Goal: Transaction & Acquisition: Subscribe to service/newsletter

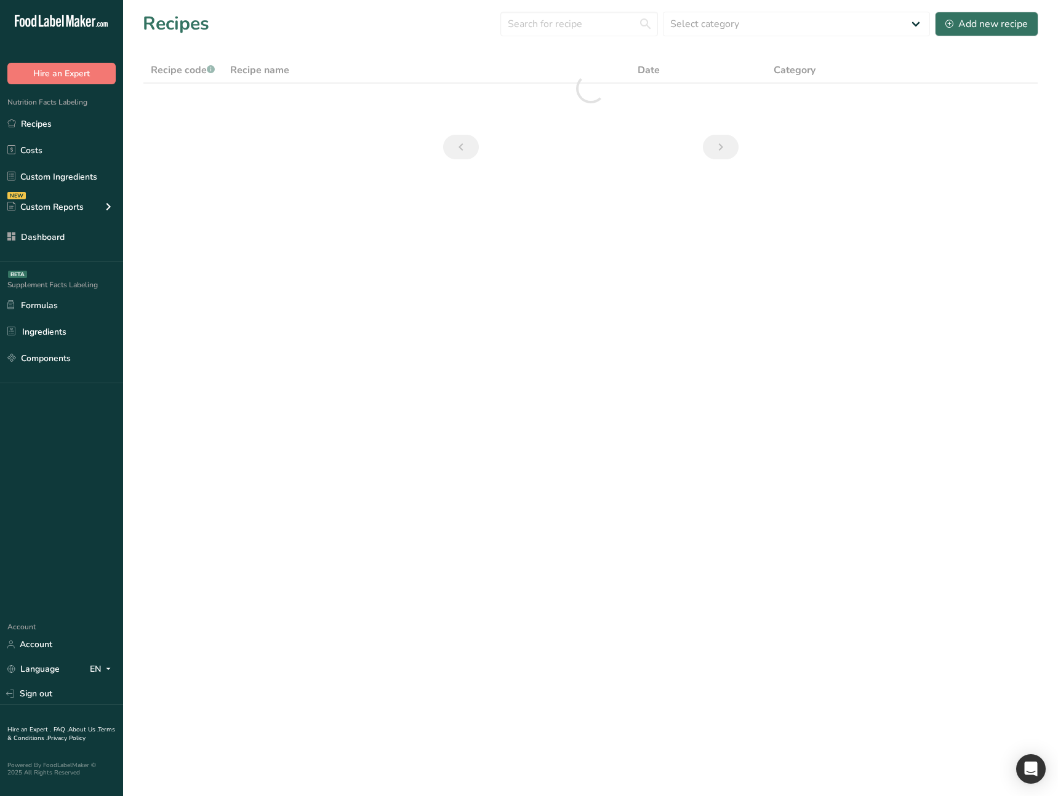
click at [362, 411] on main "Recipes Select category All Baked Goods Beverages category Cooked Meals, Salads…" at bounding box center [529, 398] width 1058 height 796
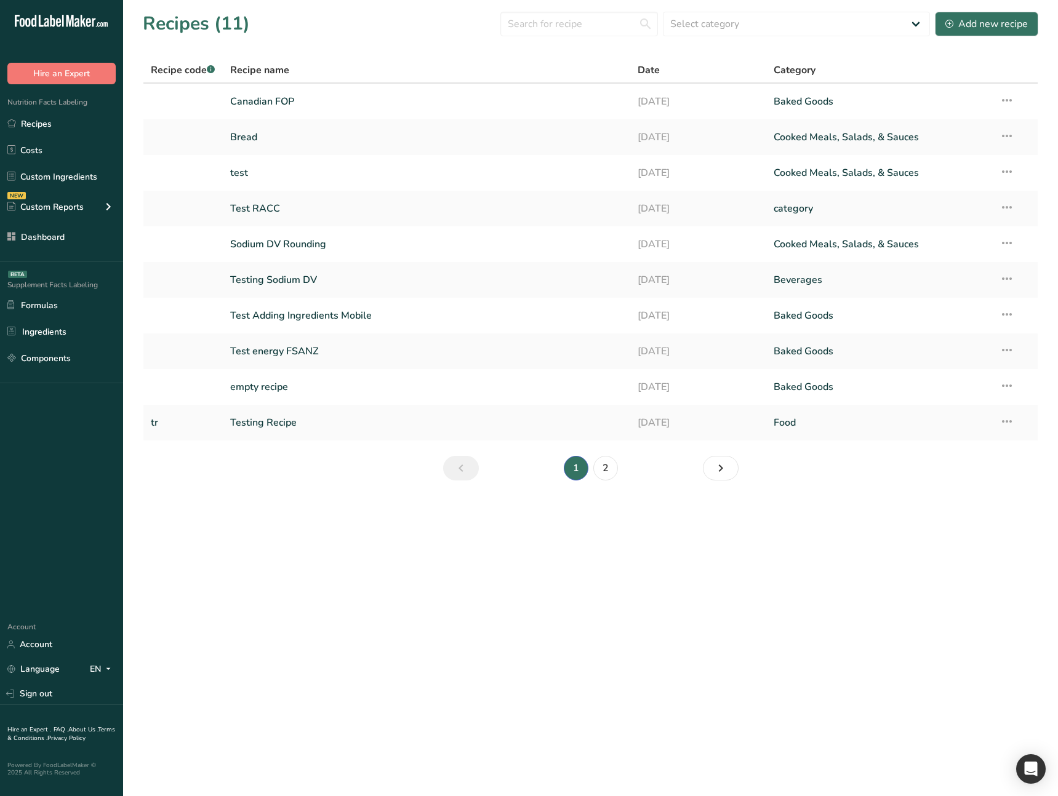
click at [285, 496] on section "Recipes (11) Select category All Baked Goods Beverages category Cooked Meals, S…" at bounding box center [590, 250] width 935 height 500
click at [369, 105] on link "Canadian FOP" at bounding box center [426, 102] width 393 height 26
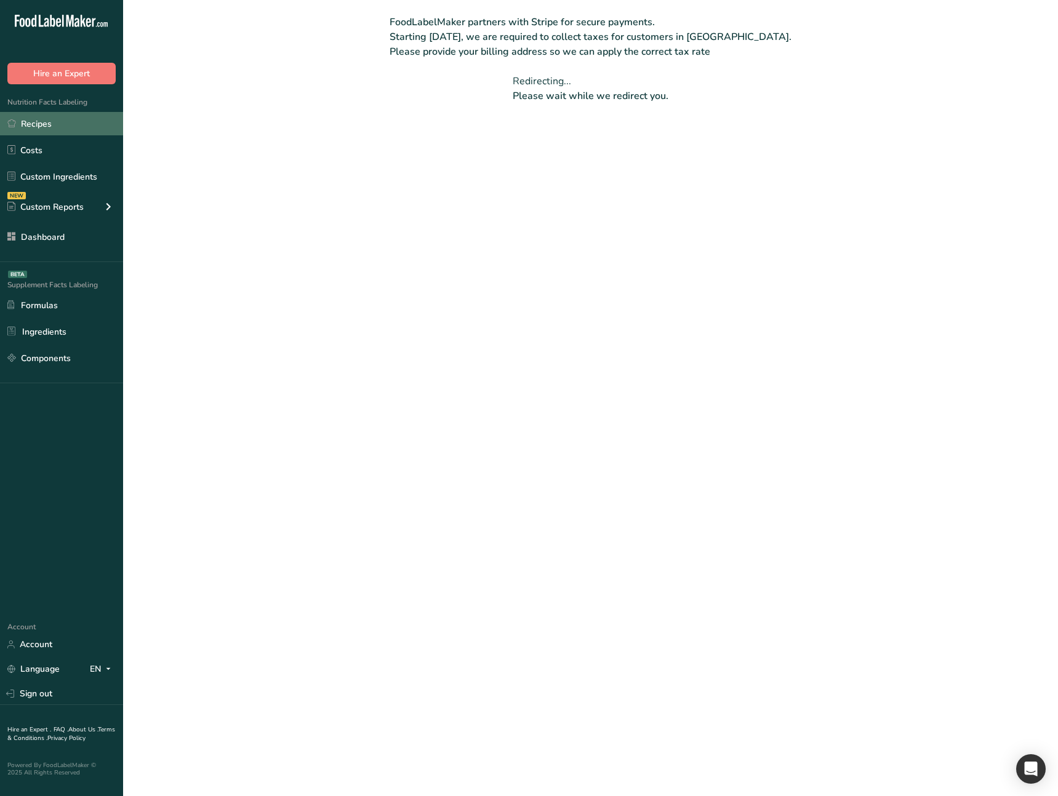
click at [50, 122] on link "Recipes" at bounding box center [61, 123] width 123 height 23
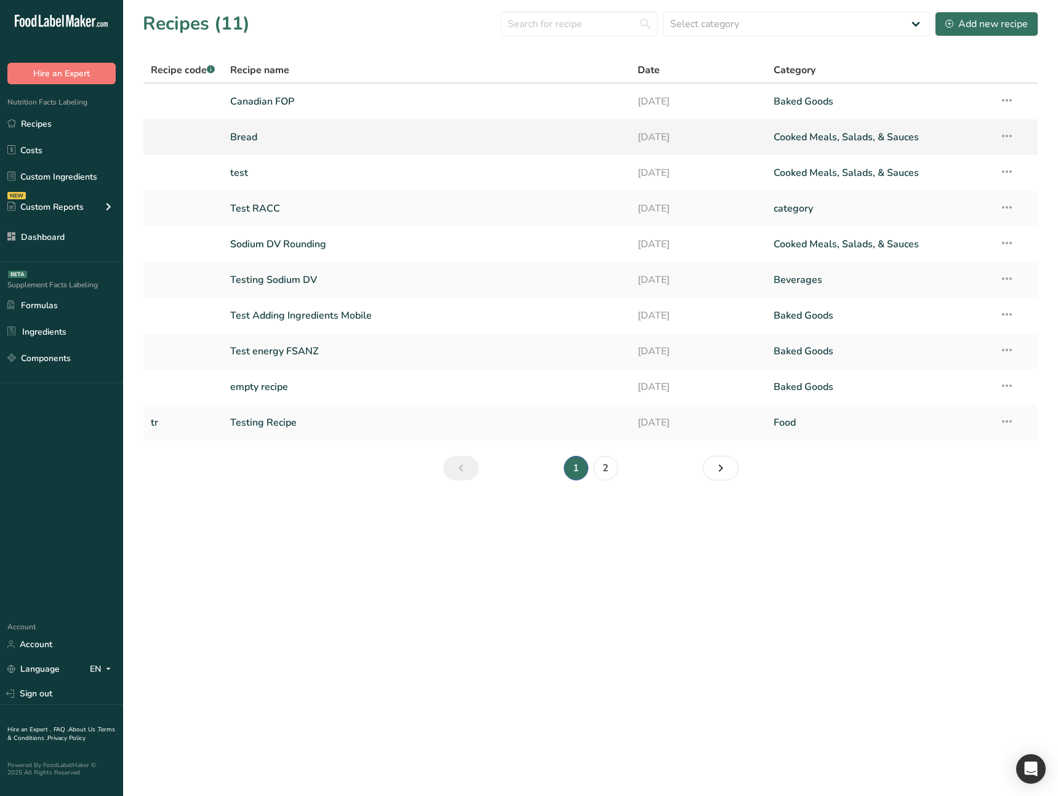
click at [300, 143] on link "Bread" at bounding box center [426, 137] width 393 height 26
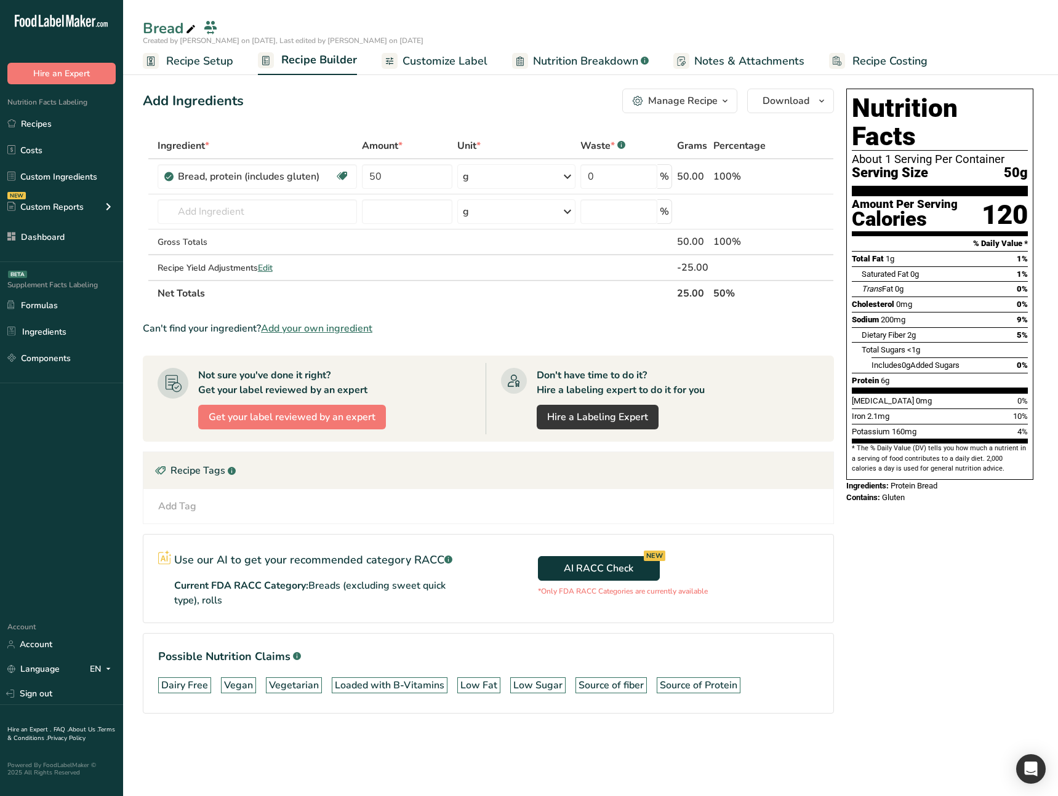
click at [312, 89] on div "Add Ingredients Manage Recipe Delete Recipe Duplicate Recipe Scale Recipe Save …" at bounding box center [488, 101] width 691 height 25
click at [322, 90] on div "Add Ingredients Manage Recipe Delete Recipe Duplicate Recipe Scale Recipe Save …" at bounding box center [488, 101] width 691 height 25
click at [58, 127] on link "Recipes" at bounding box center [61, 123] width 123 height 23
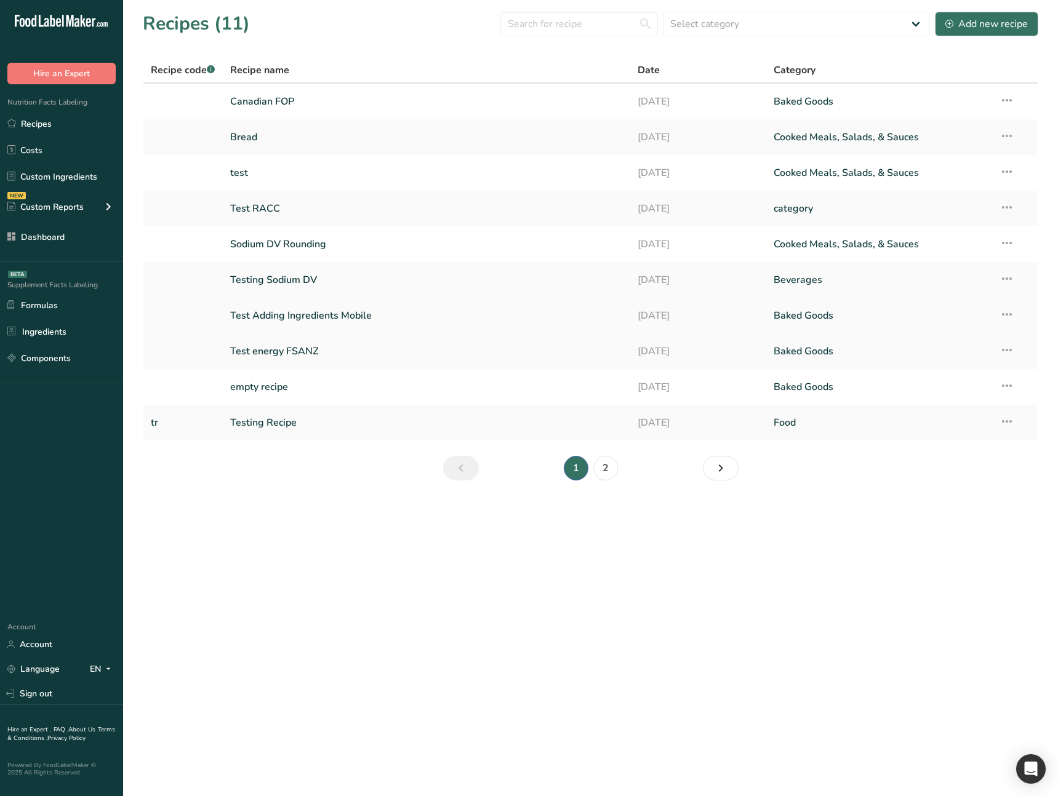
click at [303, 309] on link "Test Adding Ingredients Mobile" at bounding box center [426, 316] width 393 height 26
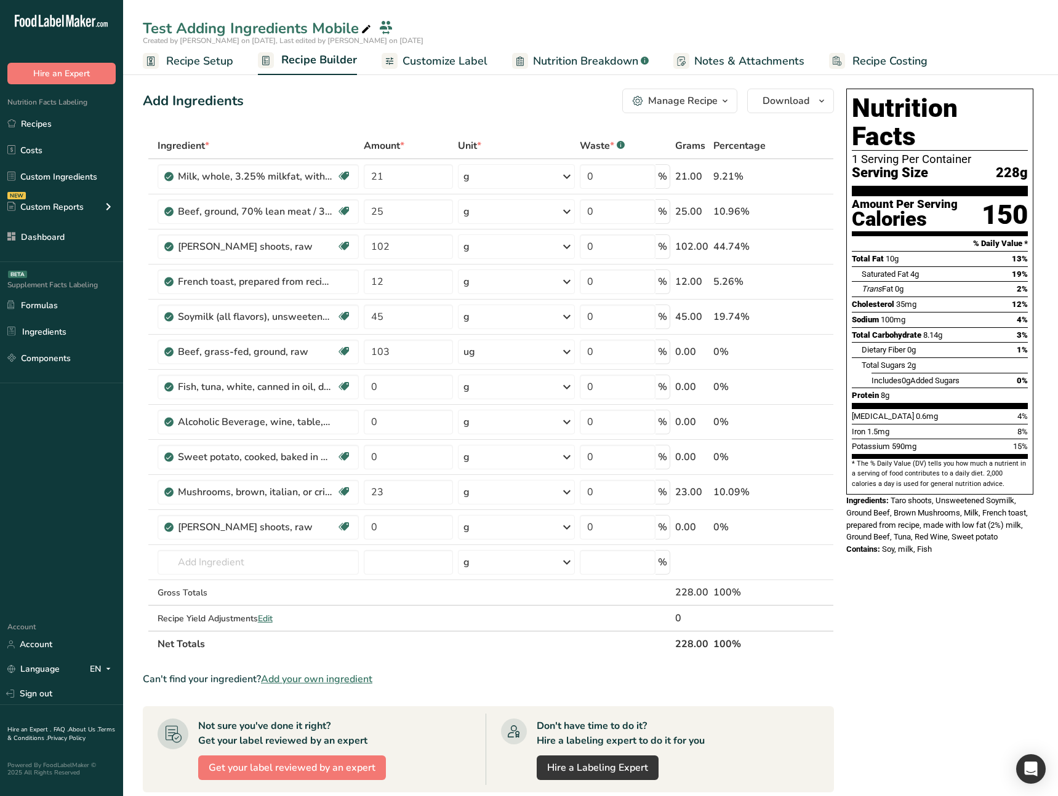
drag, startPoint x: 917, startPoint y: 308, endPoint x: 851, endPoint y: 307, distance: 66.5
click at [851, 307] on div "Nutrition Facts 1 Serving Per Container Serving Size 228g Amount Per Serving Ca…" at bounding box center [939, 292] width 187 height 406
drag, startPoint x: 891, startPoint y: 308, endPoint x: 822, endPoint y: 294, distance: 69.6
click at [890, 330] on span "Total Carbohydrate" at bounding box center [887, 334] width 70 height 9
drag, startPoint x: 920, startPoint y: 308, endPoint x: 851, endPoint y: 301, distance: 69.9
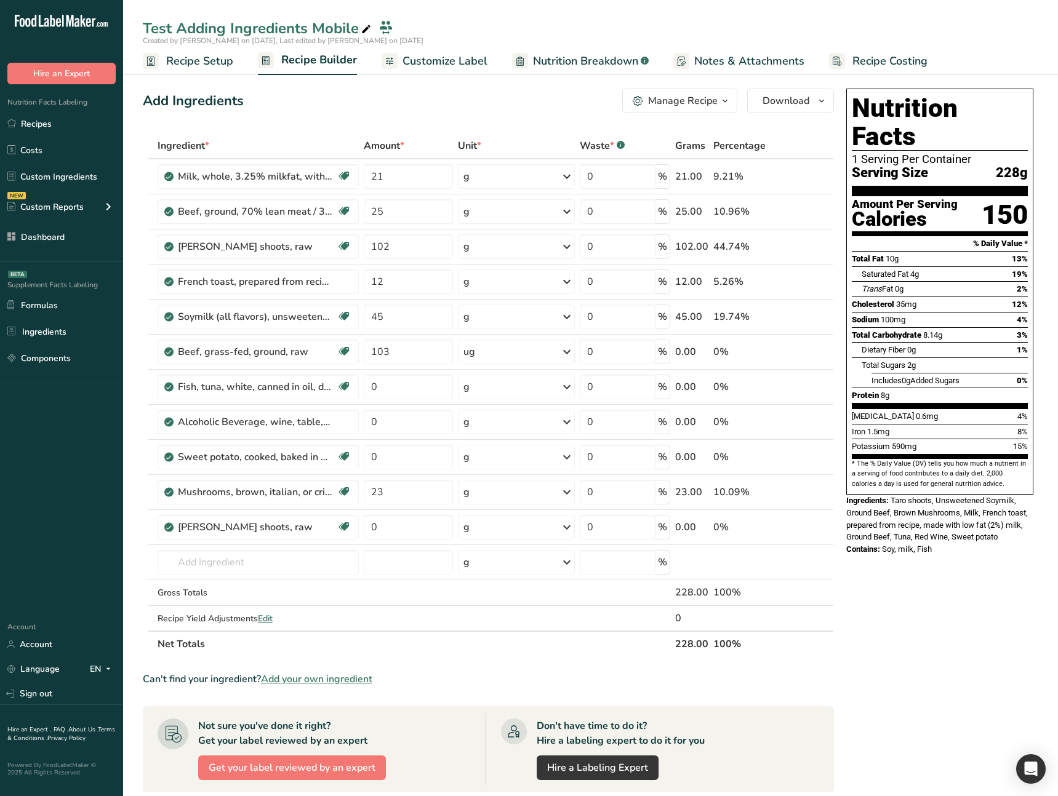
click at [851, 301] on div "Nutrition Facts 1 Serving Per Container Serving Size 228g Amount Per Serving Ca…" at bounding box center [939, 292] width 187 height 406
click at [434, 72] on link "Customize Label" at bounding box center [435, 61] width 106 height 28
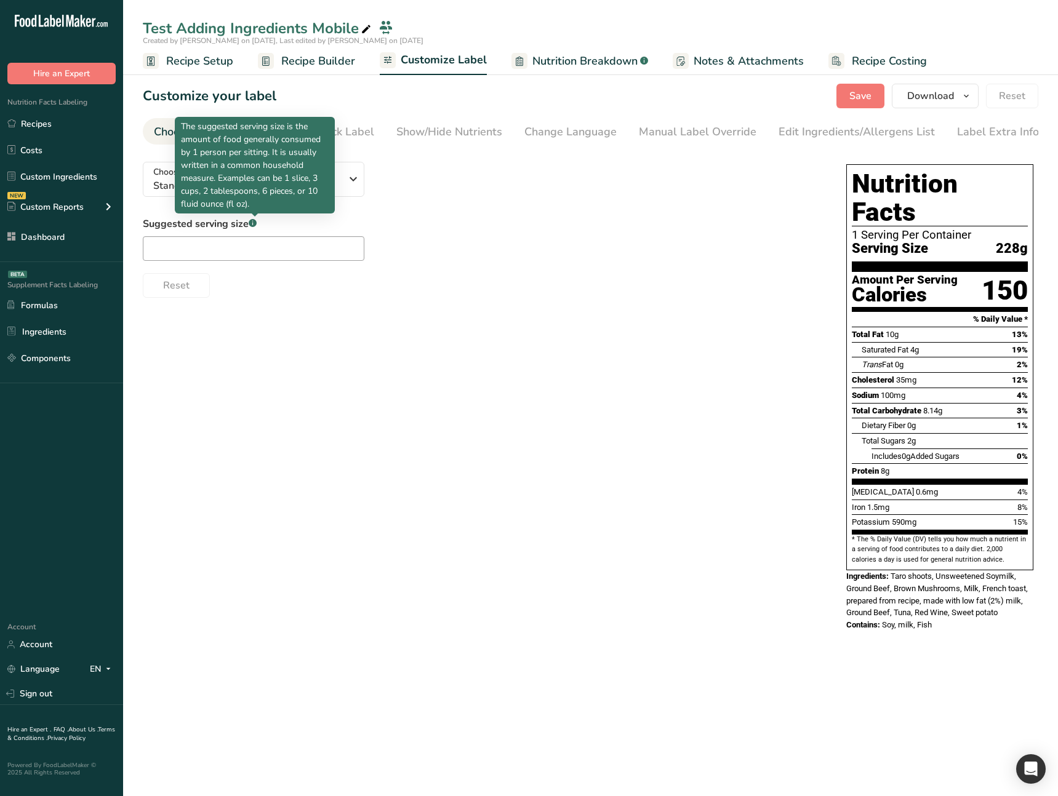
click at [266, 177] on p "The suggested serving size is the amount of food generally consumed by 1 person…" at bounding box center [255, 165] width 148 height 90
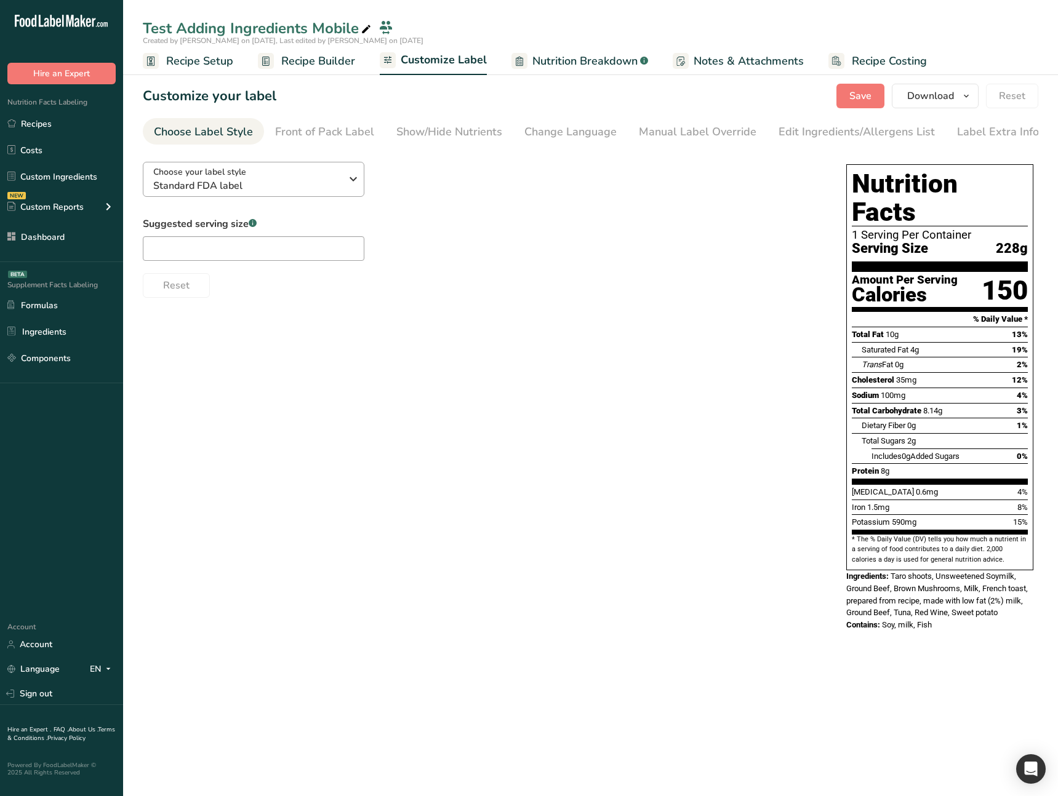
drag, startPoint x: 436, startPoint y: 190, endPoint x: 329, endPoint y: 183, distance: 106.7
click at [432, 190] on div "Choose your label style Standard FDA label USA (FDA) Standard FDA label Tabular…" at bounding box center [482, 225] width 679 height 146
click at [327, 183] on span "Standard FDA label" at bounding box center [247, 185] width 188 height 15
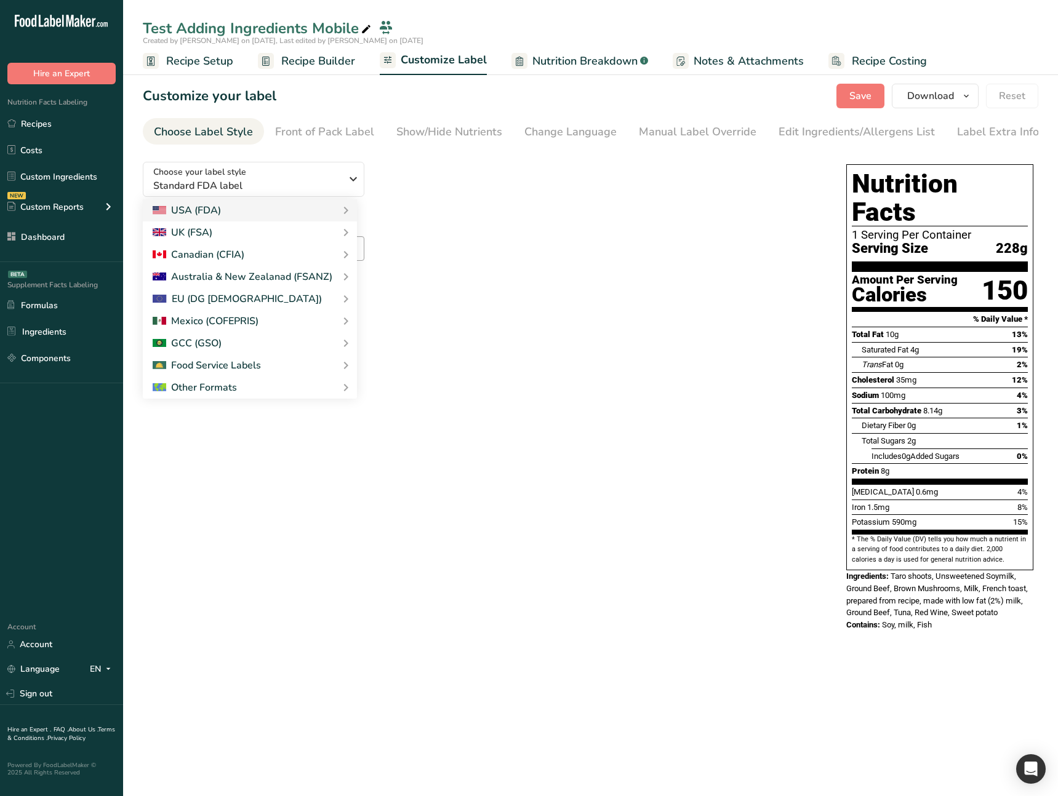
click at [411, 310] on div "Choose your label style Standard FDA label USA (FDA) Standard FDA label Tabular…" at bounding box center [590, 398] width 895 height 492
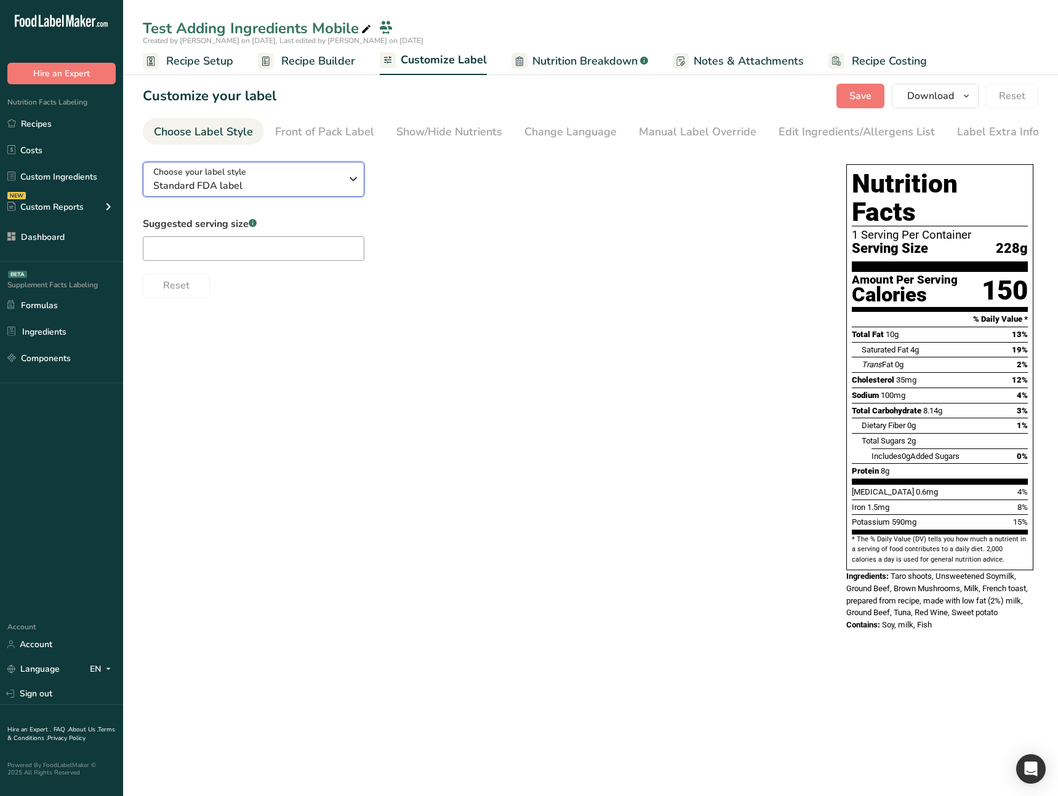
click at [312, 172] on div "Choose your label style Standard FDA label" at bounding box center [247, 180] width 188 height 28
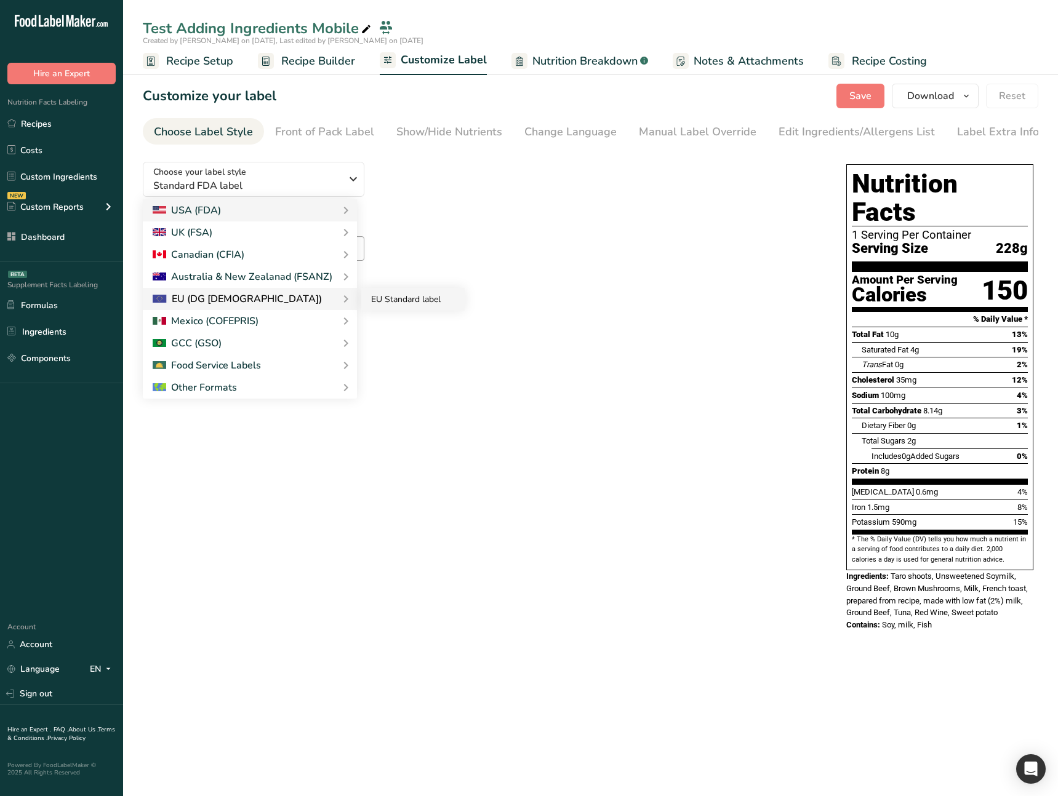
click at [407, 297] on link "EU Standard label" at bounding box center [412, 299] width 103 height 23
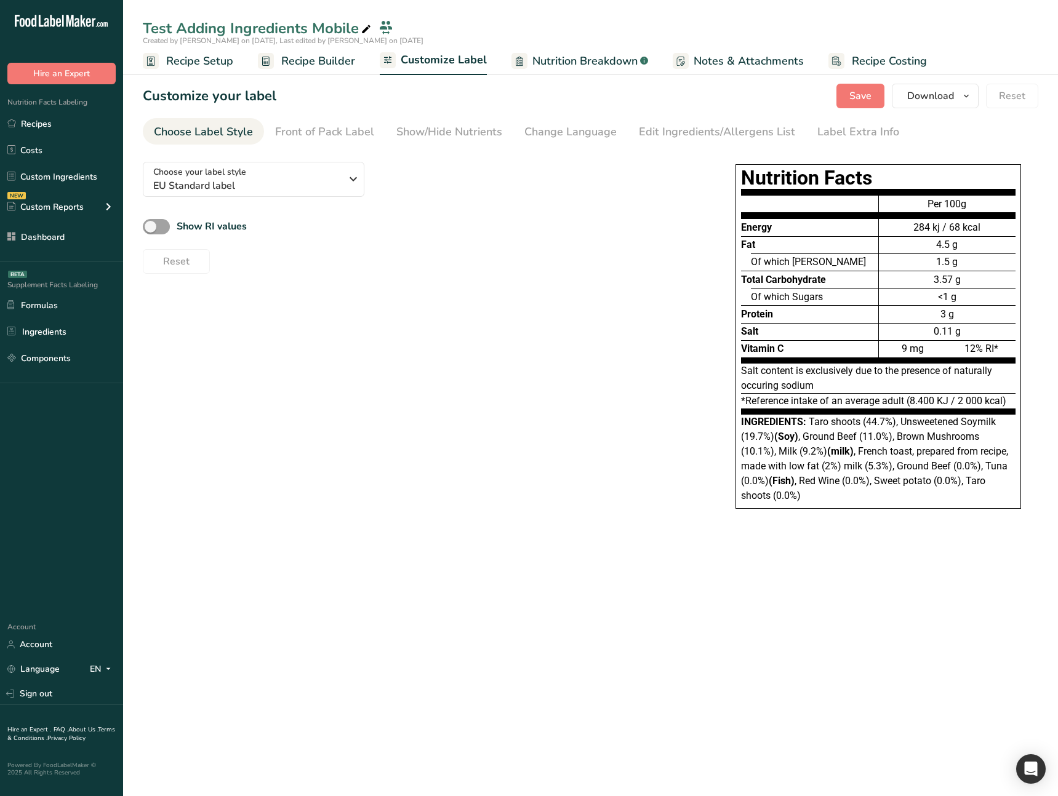
drag, startPoint x: 827, startPoint y: 279, endPoint x: 714, endPoint y: 280, distance: 112.6
click at [714, 280] on div "Choose your label style EU Standard label USA (FDA) Standard FDA label Tabular …" at bounding box center [590, 343] width 895 height 382
click at [268, 186] on span "EU Standard label" at bounding box center [247, 185] width 188 height 15
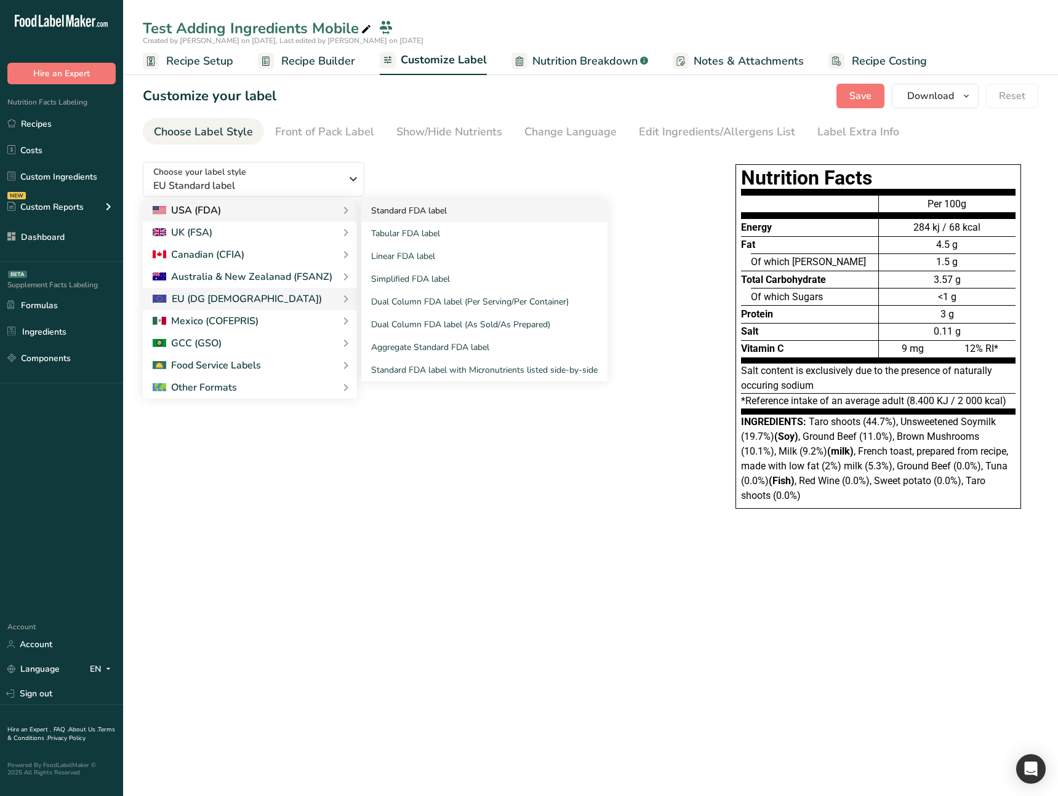
click at [412, 216] on link "Standard FDA label" at bounding box center [484, 210] width 246 height 23
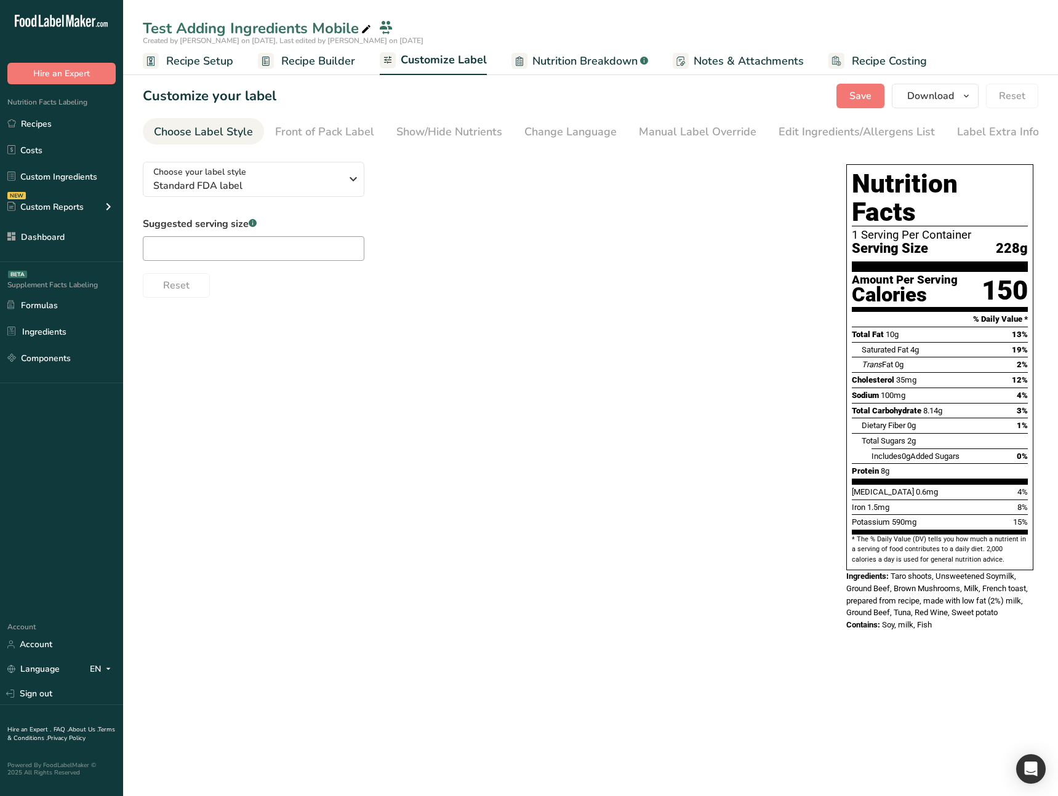
click at [525, 295] on div "Reset" at bounding box center [482, 283] width 679 height 30
drag, startPoint x: 968, startPoint y: 390, endPoint x: 863, endPoint y: 383, distance: 104.9
click at [863, 383] on section "Total Fat 10g 13% Saturated Fat 4g 19% Trans Fat 0g 2% Cholesterol 35mg 12% Sod…" at bounding box center [940, 406] width 176 height 158
click at [858, 406] on span "Total Carbohydrate" at bounding box center [887, 410] width 70 height 9
click at [851, 386] on div "Nutrition Facts 1 Serving Per Container Serving Size 228g Amount Per Serving Ca…" at bounding box center [939, 367] width 187 height 406
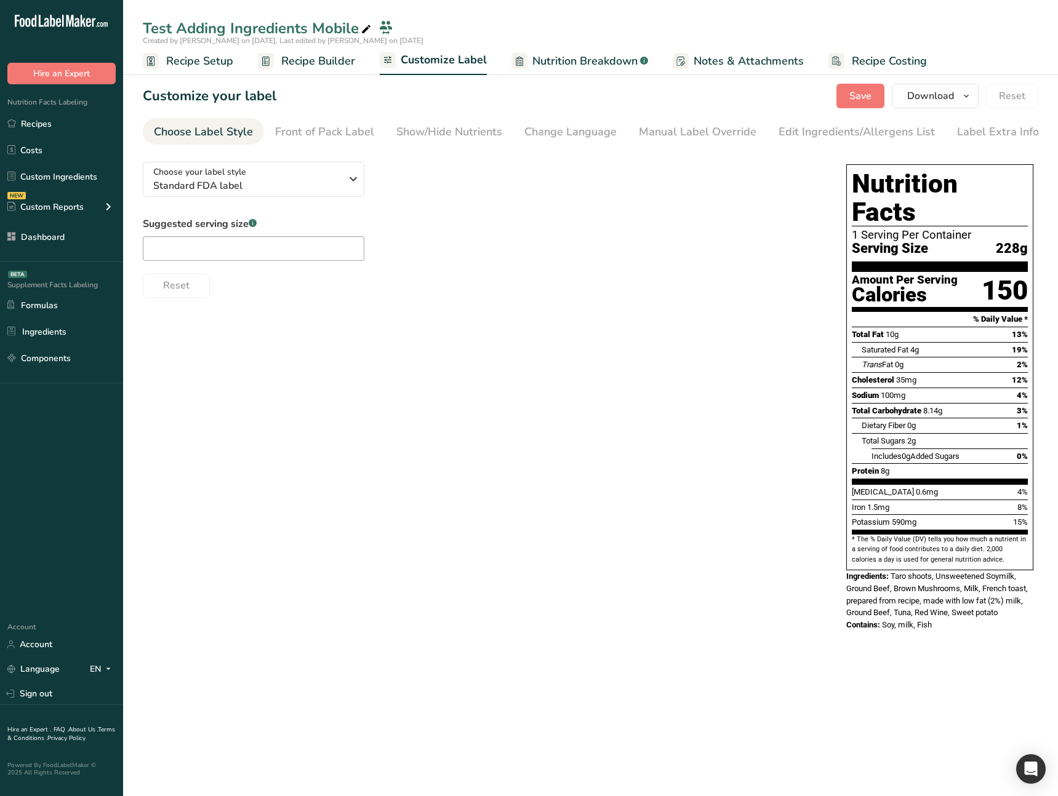
drag, startPoint x: 876, startPoint y: 378, endPoint x: 943, endPoint y: 382, distance: 66.5
click at [942, 405] on div "Total Carbohydrate 8.14g" at bounding box center [897, 411] width 90 height 12
click at [663, 415] on div "Choose your label style Standard FDA label USA (FDA) Standard FDA label Tabular…" at bounding box center [590, 398] width 895 height 492
click at [453, 315] on div "Choose your label style Standard FDA label USA (FDA) Standard FDA label Tabular…" at bounding box center [590, 398] width 895 height 492
click at [449, 324] on div "Choose your label style Standard FDA label USA (FDA) Standard FDA label Tabular…" at bounding box center [590, 398] width 895 height 492
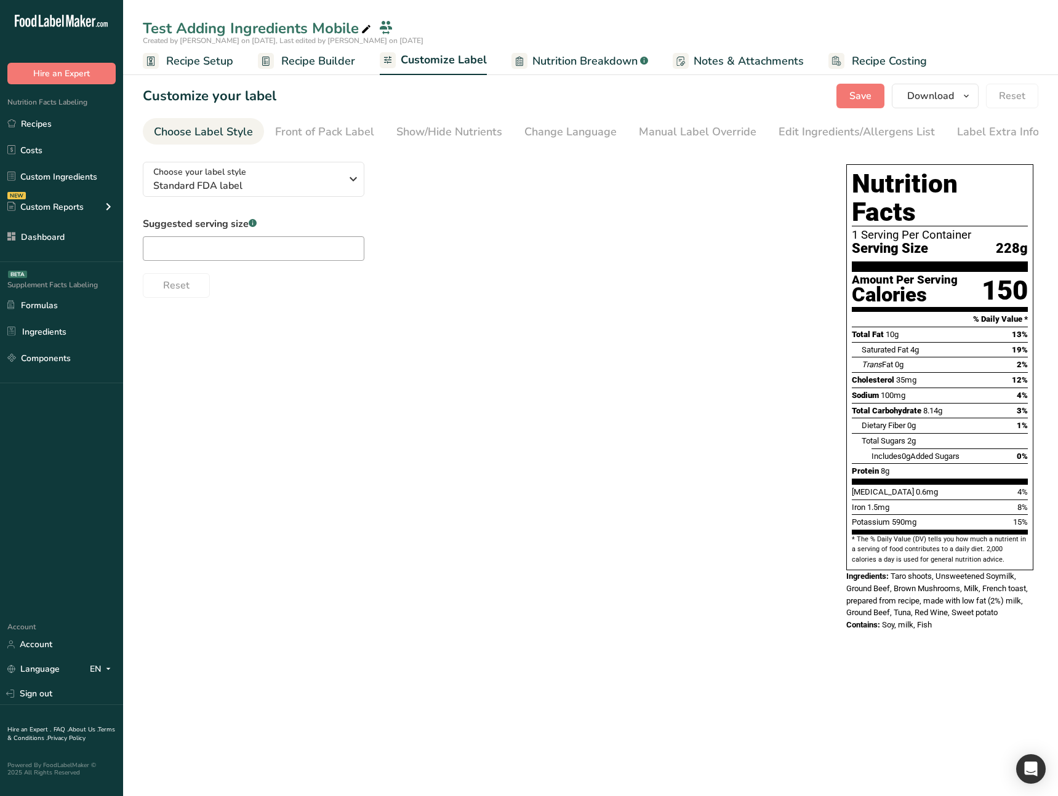
click at [462, 436] on div "Choose your label style Standard FDA label USA (FDA) Standard FDA label Tabular…" at bounding box center [590, 398] width 895 height 492
drag, startPoint x: 403, startPoint y: 414, endPoint x: 302, endPoint y: 407, distance: 101.8
click at [403, 414] on div "Choose your label style Standard FDA label USA (FDA) Standard FDA label Tabular…" at bounding box center [590, 398] width 895 height 492
click at [220, 335] on div "Choose your label style Standard FDA label USA (FDA) Standard FDA label Tabular…" at bounding box center [590, 398] width 895 height 492
click at [353, 385] on div "Choose your label style Standard FDA label USA (FDA) Standard FDA label Tabular…" at bounding box center [590, 398] width 895 height 492
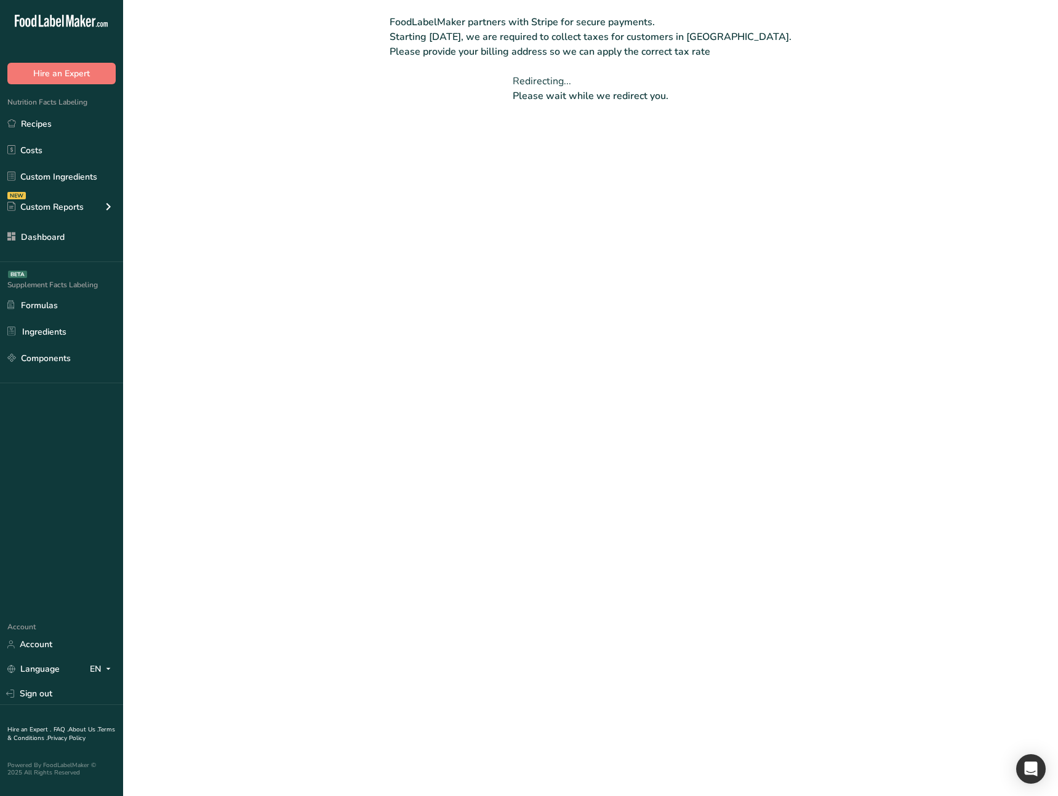
drag, startPoint x: 711, startPoint y: 191, endPoint x: 361, endPoint y: 220, distance: 351.4
click at [347, 137] on main "FoodLabelMaker partners with Stripe for secure payments. Starting September 1st…" at bounding box center [529, 398] width 1058 height 796
click at [427, 408] on main "FoodLabelMaker partners with Stripe for secure payments. Starting September 1st…" at bounding box center [529, 398] width 1058 height 796
drag, startPoint x: 341, startPoint y: 148, endPoint x: 600, endPoint y: 146, distance: 259.1
click at [601, 145] on main "FoodLabelMaker partners with Stripe for secure payments. Starting September 1st…" at bounding box center [529, 398] width 1058 height 796
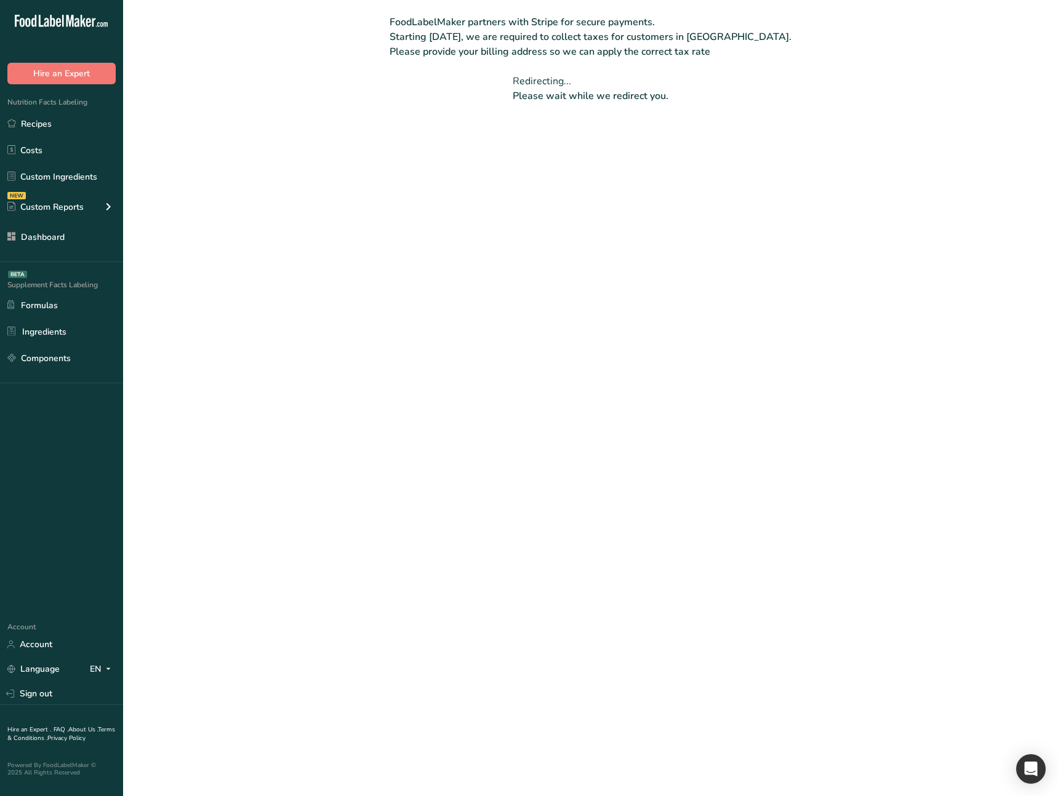
drag, startPoint x: 553, startPoint y: 263, endPoint x: 342, endPoint y: 290, distance: 212.8
click at [362, 276] on main "FoodLabelMaker partners with Stripe for secure payments. Starting September 1st…" at bounding box center [529, 398] width 1058 height 796
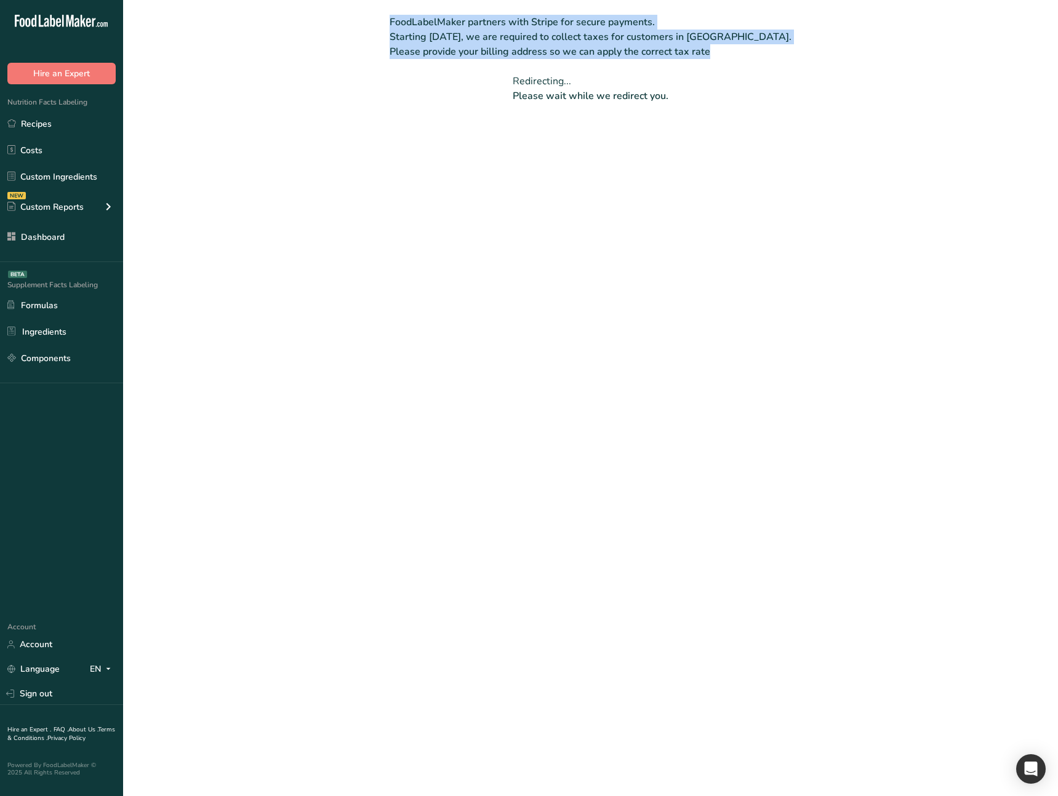
drag, startPoint x: 403, startPoint y: 20, endPoint x: 736, endPoint y: 47, distance: 334.0
click at [736, 47] on div "FoodLabelMaker partners with Stripe for secure payments. Starting September 1st…" at bounding box center [590, 51] width 935 height 103
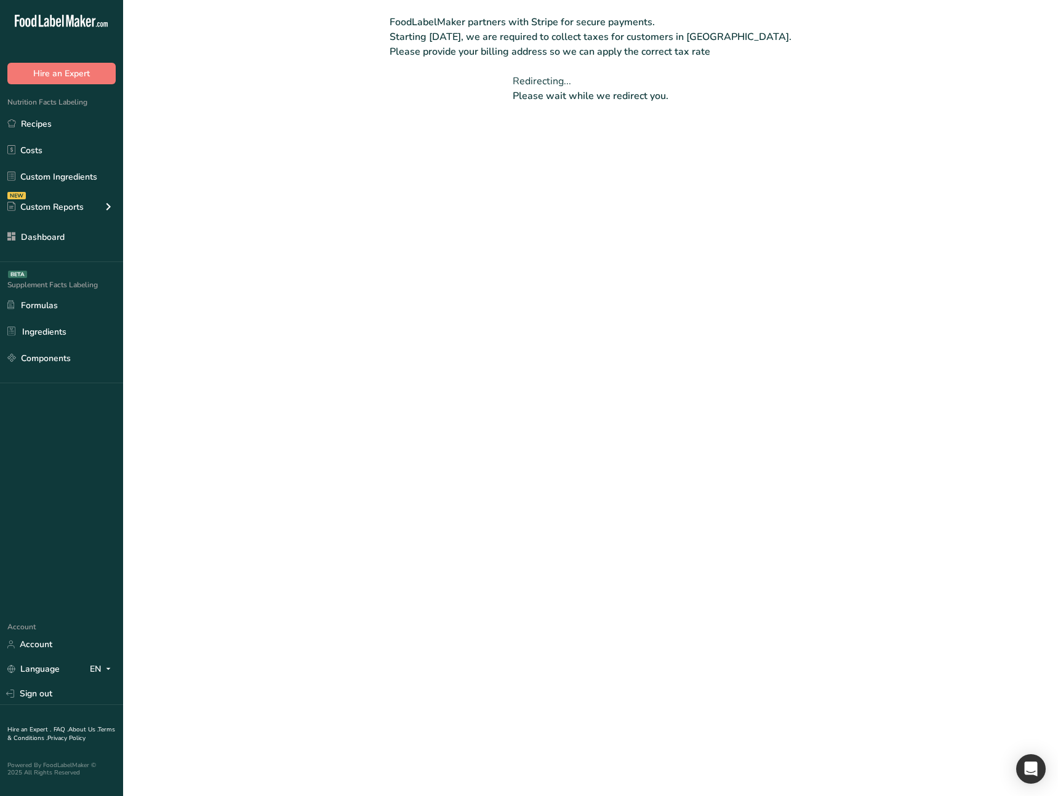
click at [489, 508] on main "FoodLabelMaker partners with Stripe for secure payments. Starting September 1st…" at bounding box center [529, 398] width 1058 height 796
click at [489, 487] on main "FoodLabelMaker partners with Stripe for secure payments. Starting September 1st…" at bounding box center [529, 398] width 1058 height 796
click at [479, 391] on main "FoodLabelMaker partners with Stripe for secure payments. Starting September 1st…" at bounding box center [529, 398] width 1058 height 796
drag, startPoint x: 710, startPoint y: 255, endPoint x: 318, endPoint y: 14, distance: 460.1
click at [318, 14] on main "FoodLabelMaker partners with Stripe for secure payments. Starting September 1st…" at bounding box center [529, 398] width 1058 height 796
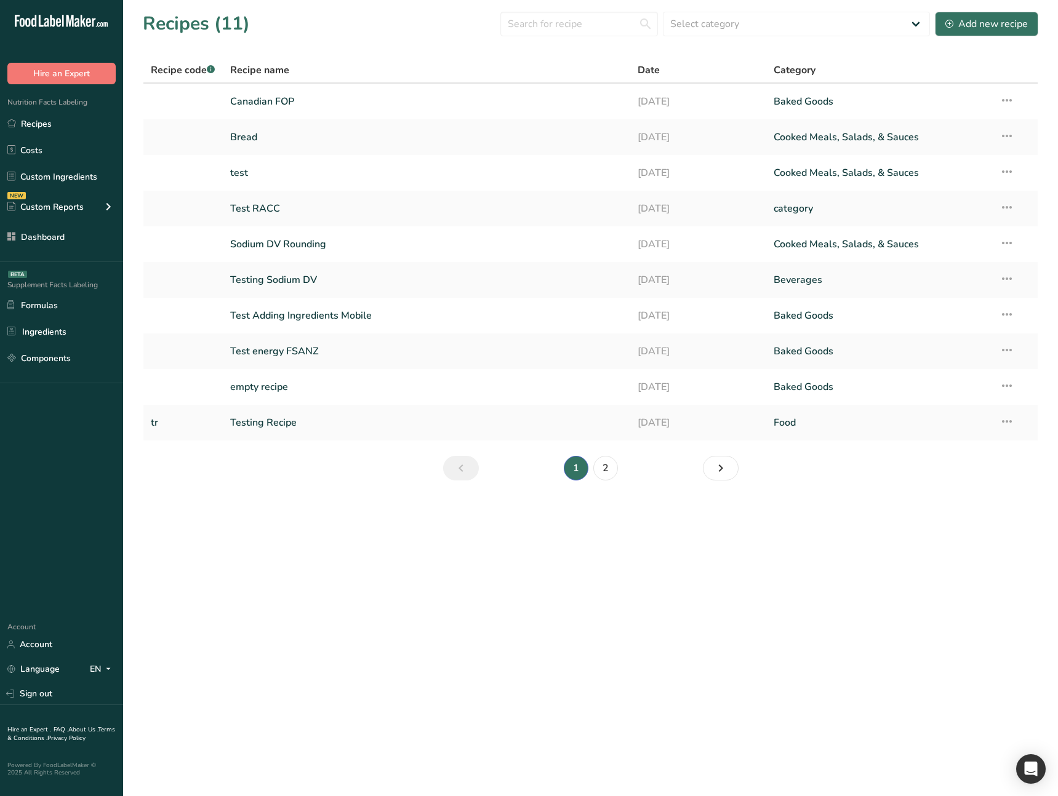
drag, startPoint x: 679, startPoint y: 639, endPoint x: 520, endPoint y: 609, distance: 161.7
click at [679, 640] on main "Recipes (11) Select category All Baked Goods Beverages category Cooked Meals, S…" at bounding box center [529, 398] width 1058 height 796
drag, startPoint x: 343, startPoint y: 605, endPoint x: 359, endPoint y: 594, distance: 20.0
click at [343, 604] on main "Recipes (11) Select category All Baked Goods Beverages category Cooked Meals, S…" at bounding box center [529, 398] width 1058 height 796
click at [377, 626] on main "Recipes (11) Select category All Baked Goods Beverages category Cooked Meals, S…" at bounding box center [529, 398] width 1058 height 796
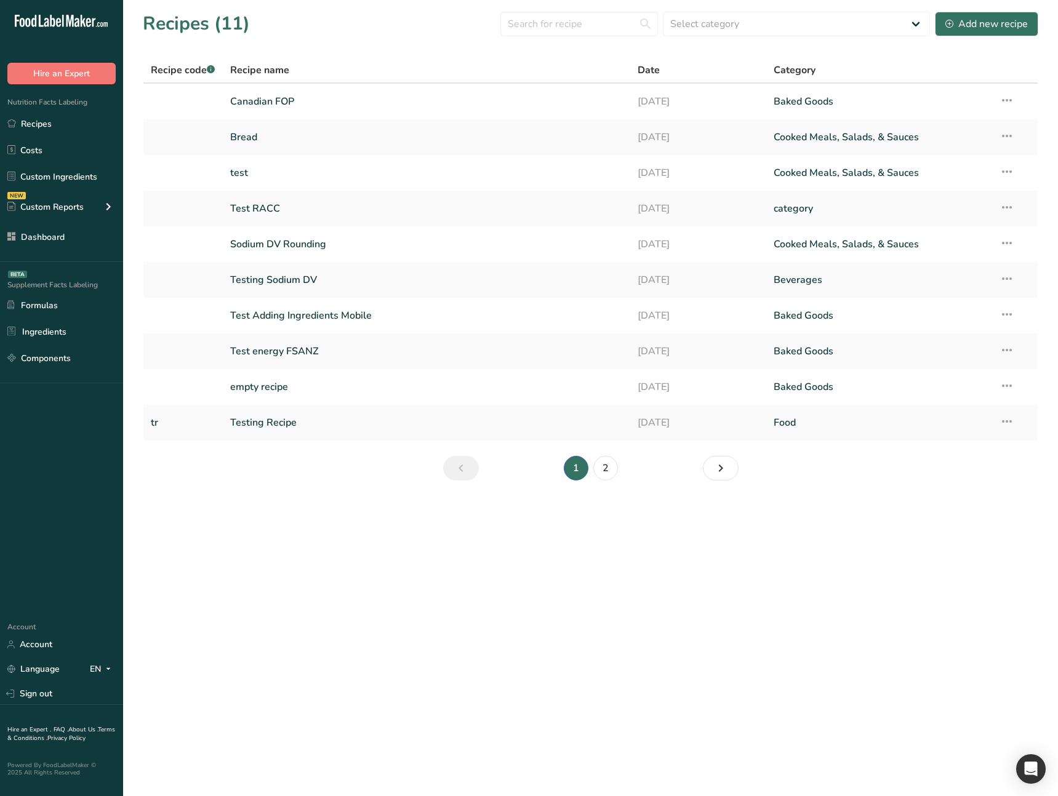
click at [377, 626] on main "Recipes (11) Select category All Baked Goods Beverages category Cooked Meals, S…" at bounding box center [529, 398] width 1058 height 796
click at [330, 579] on main "Recipes (11) Select category All Baked Goods Beverages category Cooked Meals, S…" at bounding box center [529, 398] width 1058 height 796
click at [459, 594] on main "Recipes (11) Select category All Baked Goods Beverages category Cooked Meals, S…" at bounding box center [529, 398] width 1058 height 796
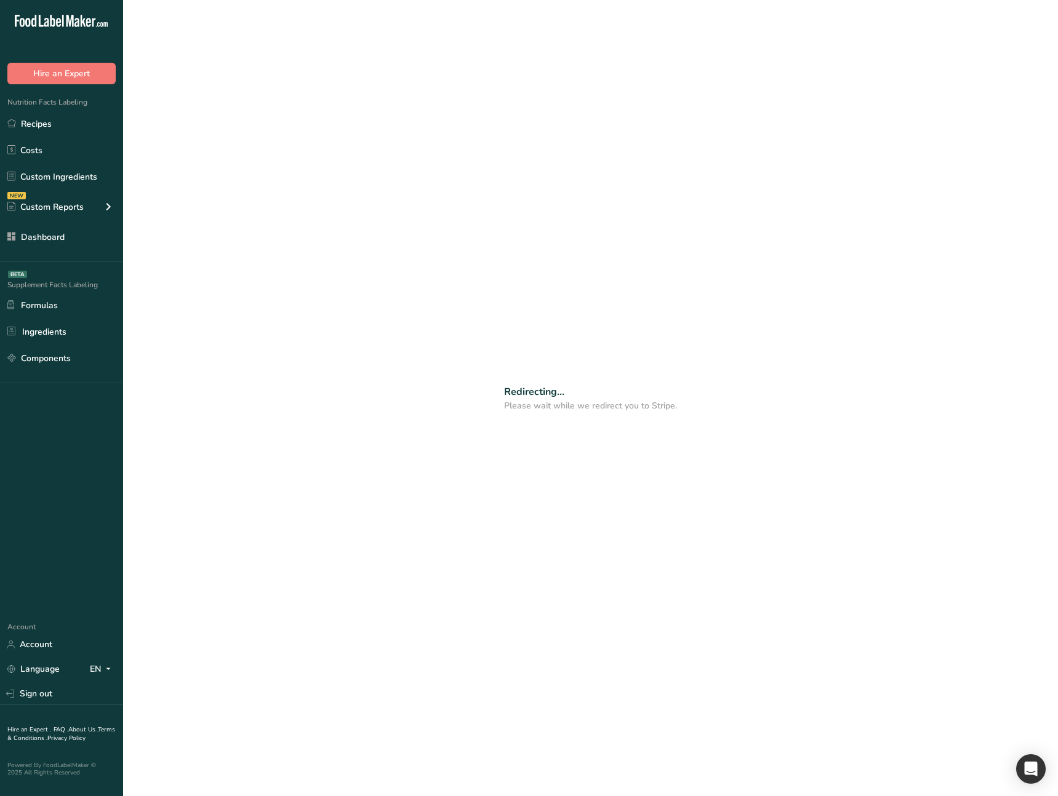
drag, startPoint x: 656, startPoint y: 413, endPoint x: 599, endPoint y: 407, distance: 56.9
click at [601, 407] on div "Redirecting... Please wait while we redirect you to Stripe." at bounding box center [590, 398] width 935 height 796
drag, startPoint x: 569, startPoint y: 394, endPoint x: 527, endPoint y: 393, distance: 41.9
click at [500, 391] on div "Redirecting... Please wait while we redirect you to Stripe." at bounding box center [590, 398] width 935 height 796
drag, startPoint x: 501, startPoint y: 404, endPoint x: 733, endPoint y: 412, distance: 232.2
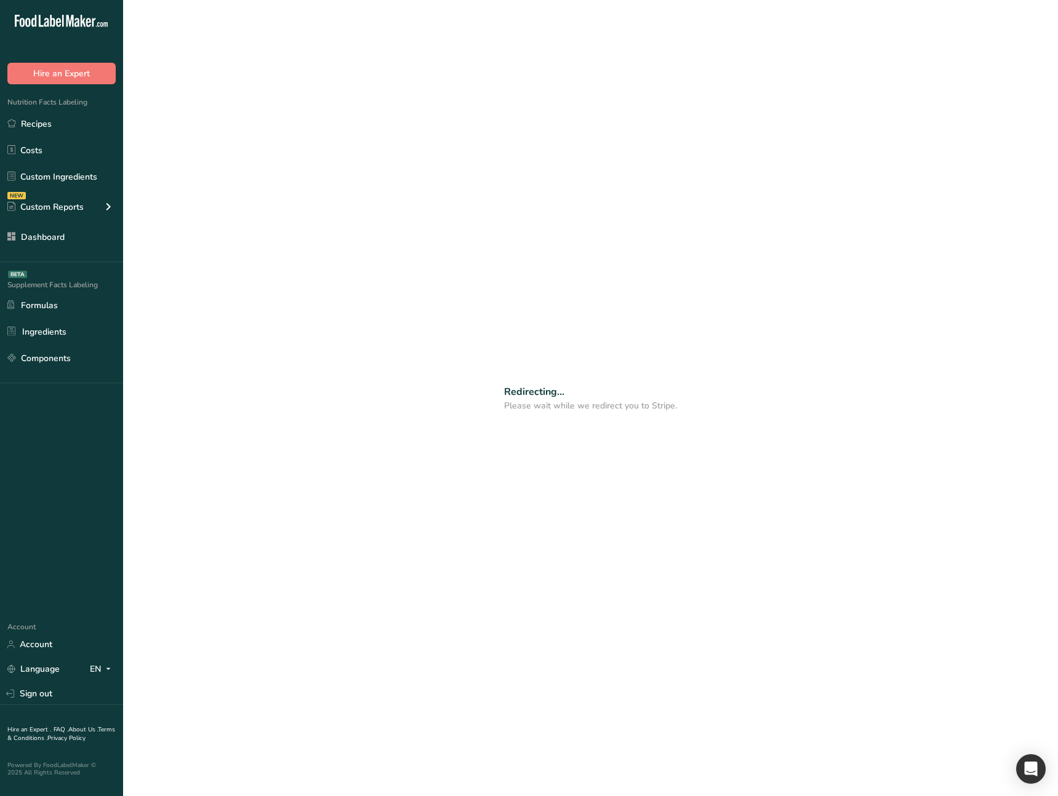
click at [723, 409] on div "Redirecting... Please wait while we redirect you to Stripe." at bounding box center [590, 398] width 935 height 796
drag, startPoint x: 771, startPoint y: 426, endPoint x: 768, endPoint y: 465, distance: 39.5
click at [771, 430] on div "Redirecting... Please wait while we redirect you to Stripe." at bounding box center [590, 398] width 935 height 796
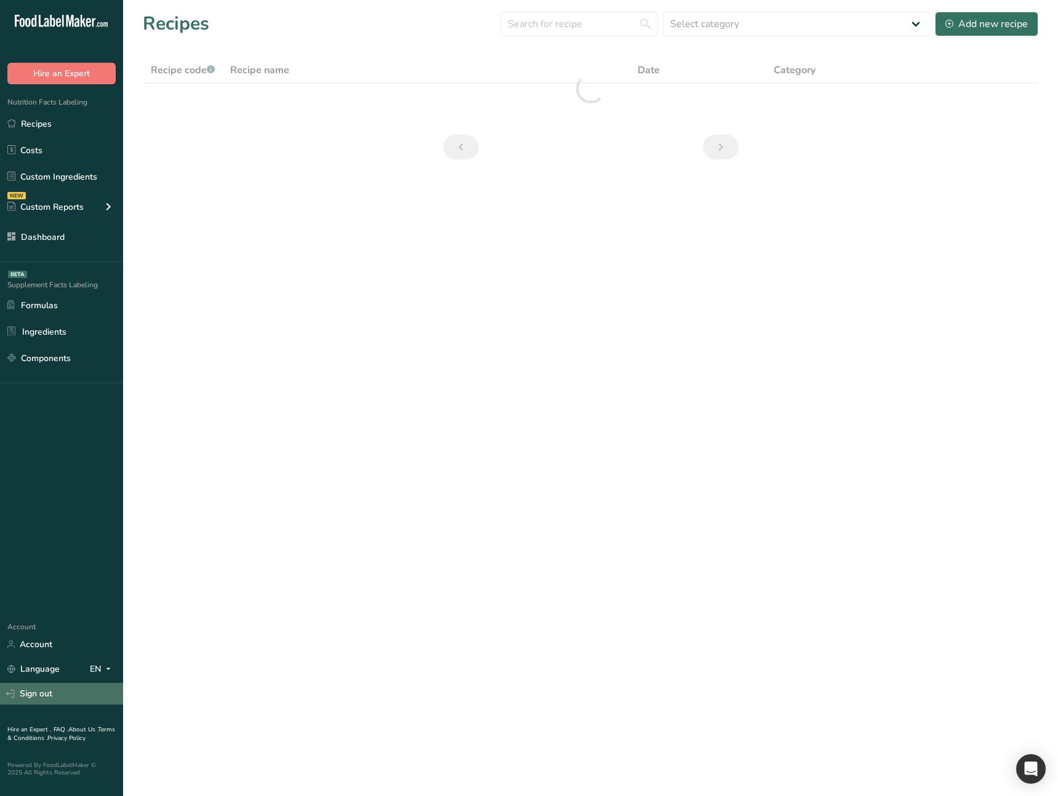
click at [51, 697] on link "Sign out" at bounding box center [61, 694] width 123 height 22
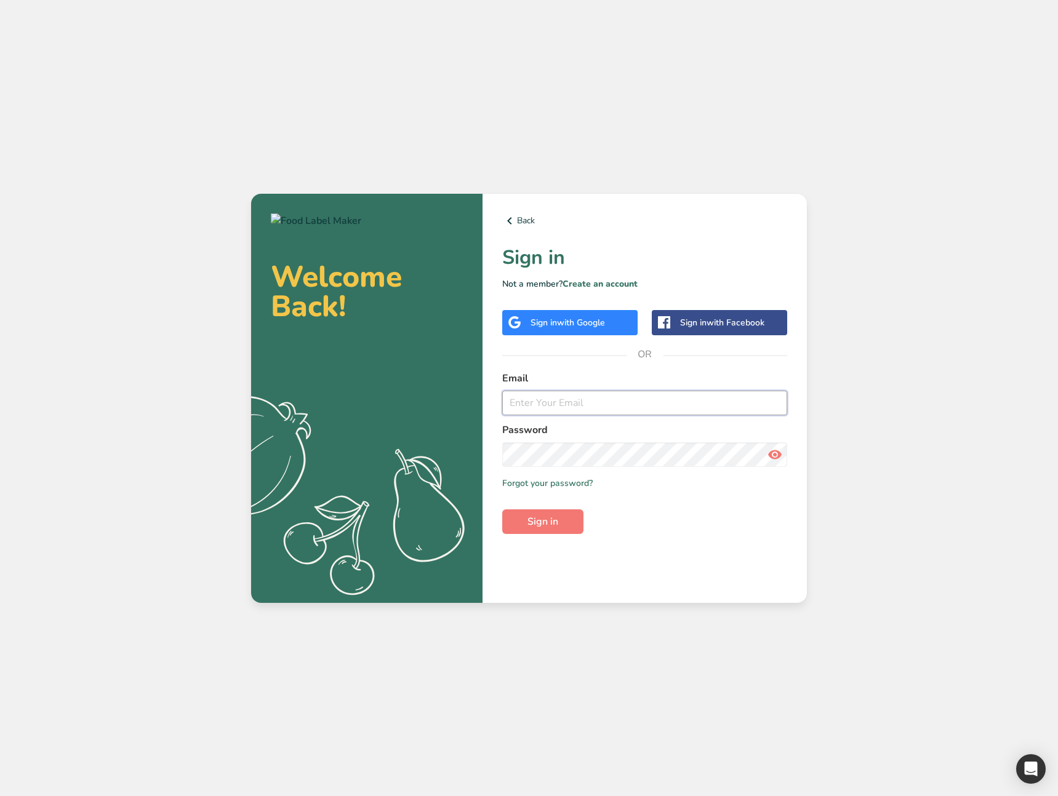
click at [562, 406] on input "email" at bounding box center [644, 403] width 285 height 25
type input "ahmad@foodlabelmaker.com"
click at [551, 522] on span "Sign in" at bounding box center [542, 521] width 31 height 15
click at [553, 527] on span "Sign in" at bounding box center [542, 521] width 31 height 15
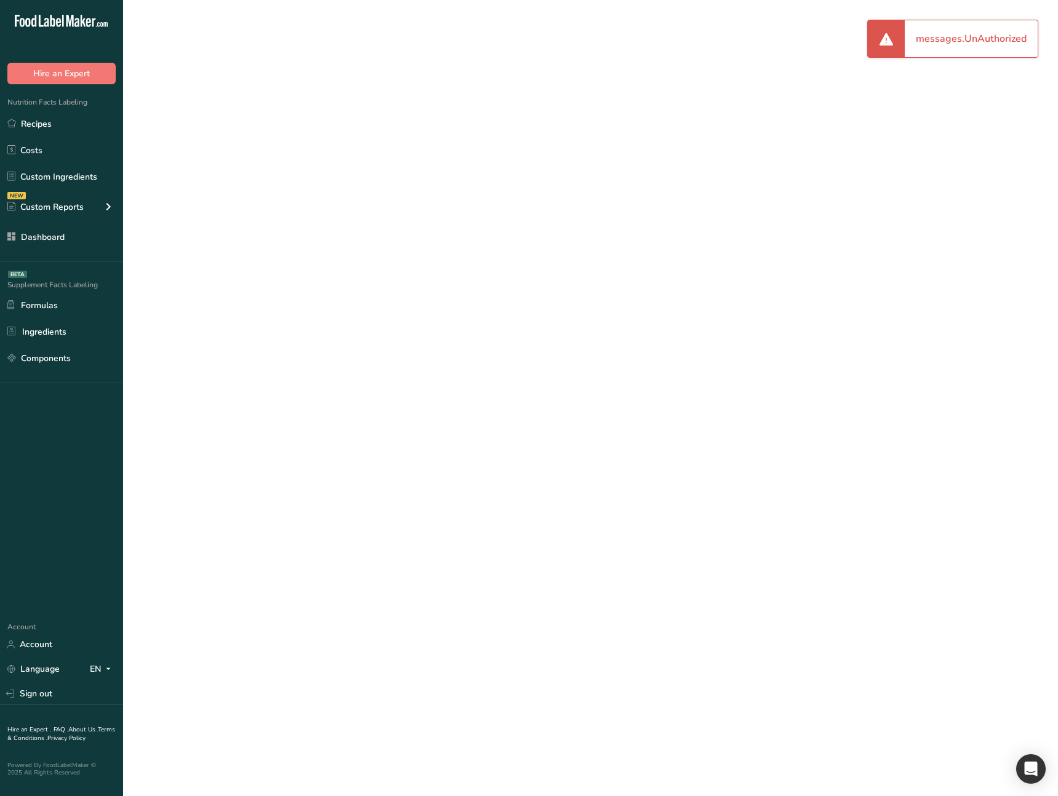
click at [602, 415] on div "Redirecting... Please wait while we redirect you to Stripe." at bounding box center [590, 398] width 935 height 796
click at [60, 689] on link "Sign out" at bounding box center [61, 694] width 123 height 22
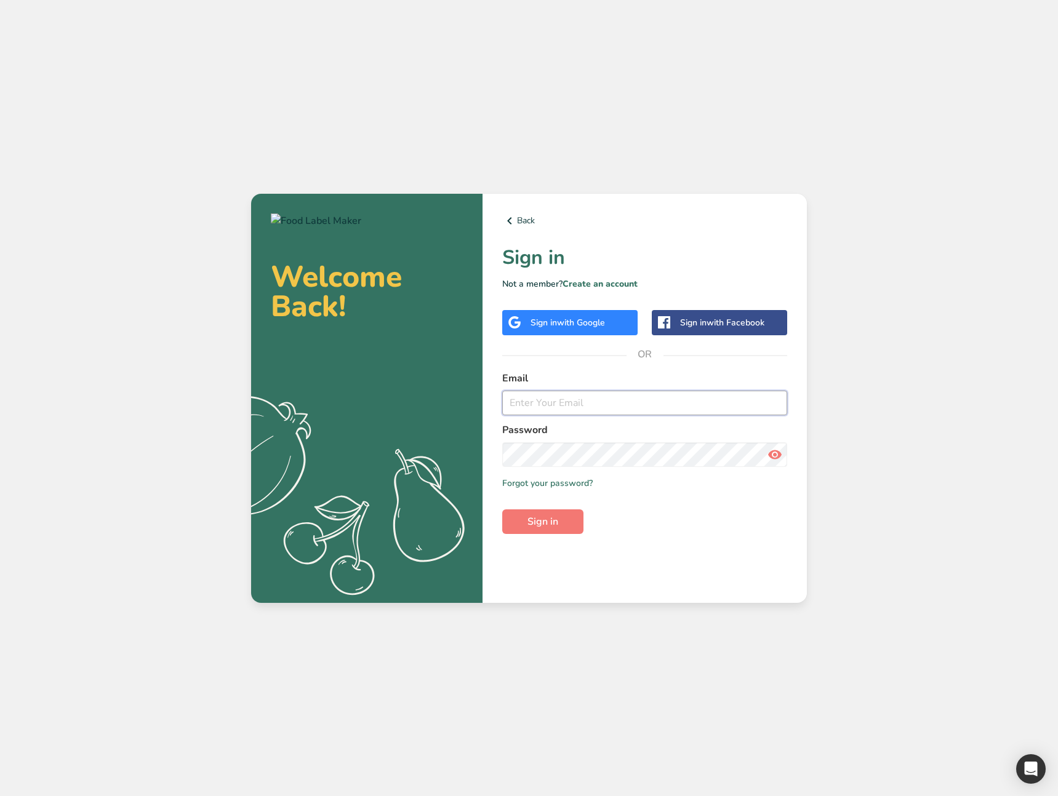
click at [555, 405] on input "email" at bounding box center [644, 403] width 285 height 25
type input "[EMAIL_ADDRESS][DOMAIN_NAME]"
click at [573, 526] on button "Sign in" at bounding box center [542, 522] width 81 height 25
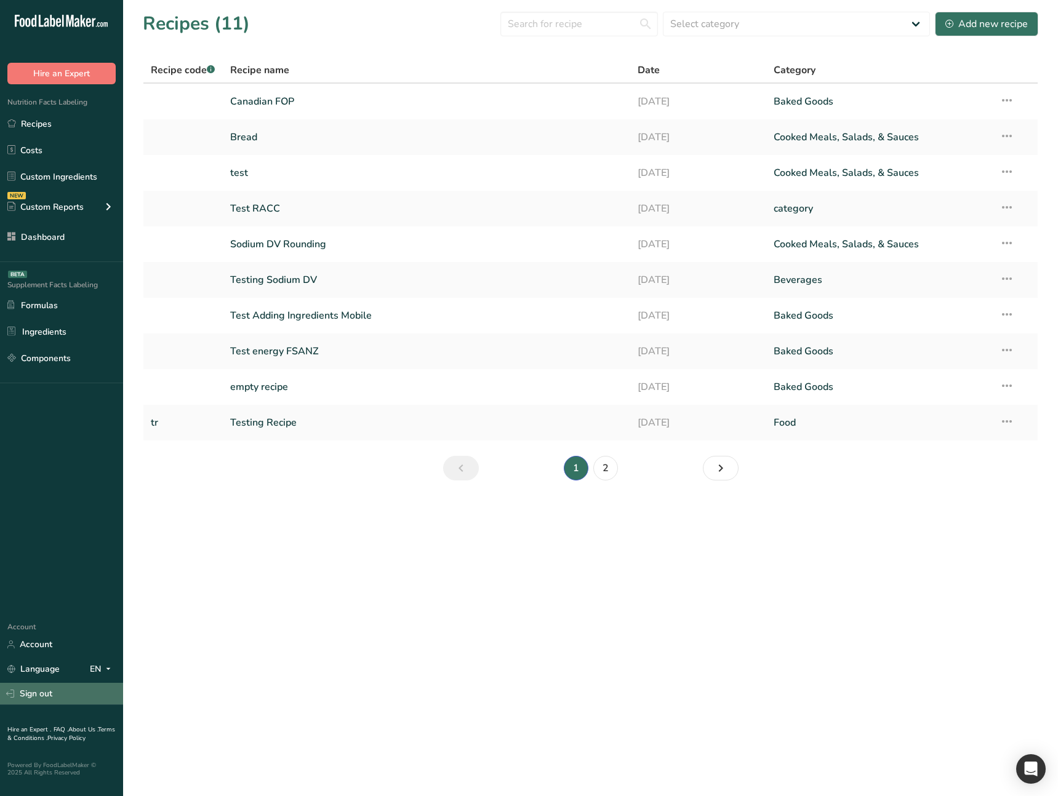
click at [73, 689] on link "Sign out" at bounding box center [61, 694] width 123 height 22
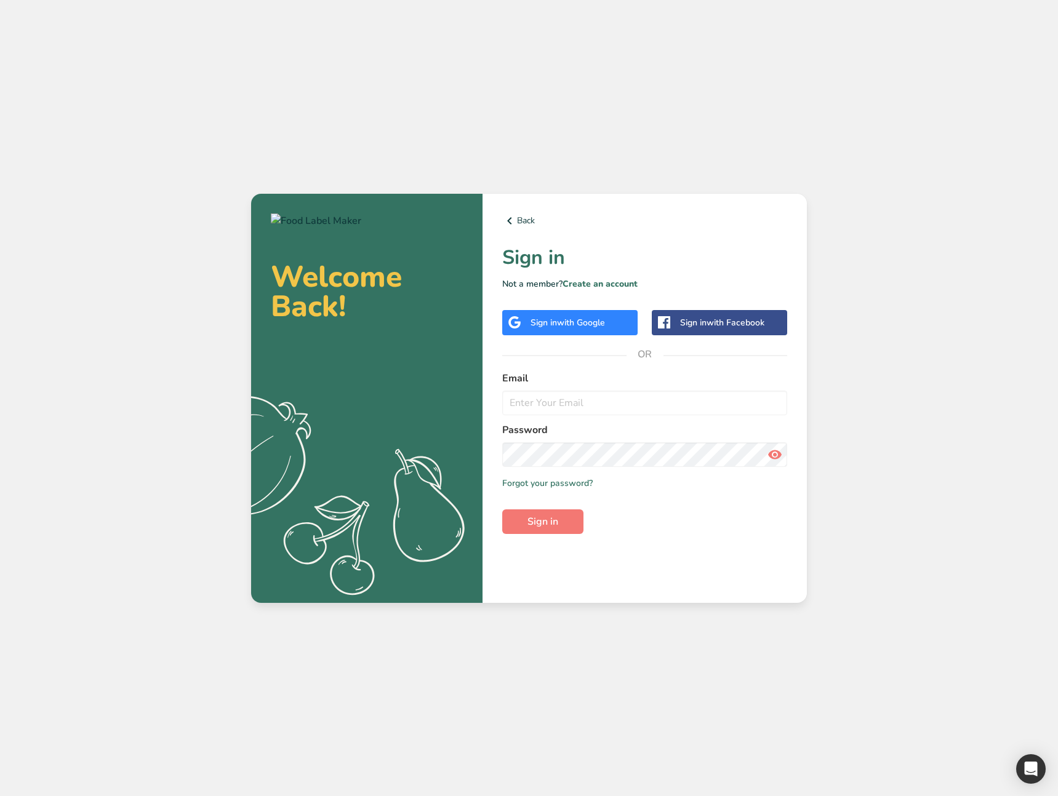
click at [538, 715] on div "Welcome Back! .a{fill:#f5f3ed;} Back Sign in Not a member? Create an account Si…" at bounding box center [529, 398] width 1058 height 796
drag, startPoint x: 538, startPoint y: 715, endPoint x: 551, endPoint y: 647, distance: 68.9
click at [537, 712] on div "Welcome Back! .a{fill:#f5f3ed;} Back Sign in Not a member? Create an account Si…" at bounding box center [529, 398] width 1058 height 796
click at [537, 407] on input "email" at bounding box center [644, 403] width 285 height 25
type input "ahmad@foodlabelmaker.com"
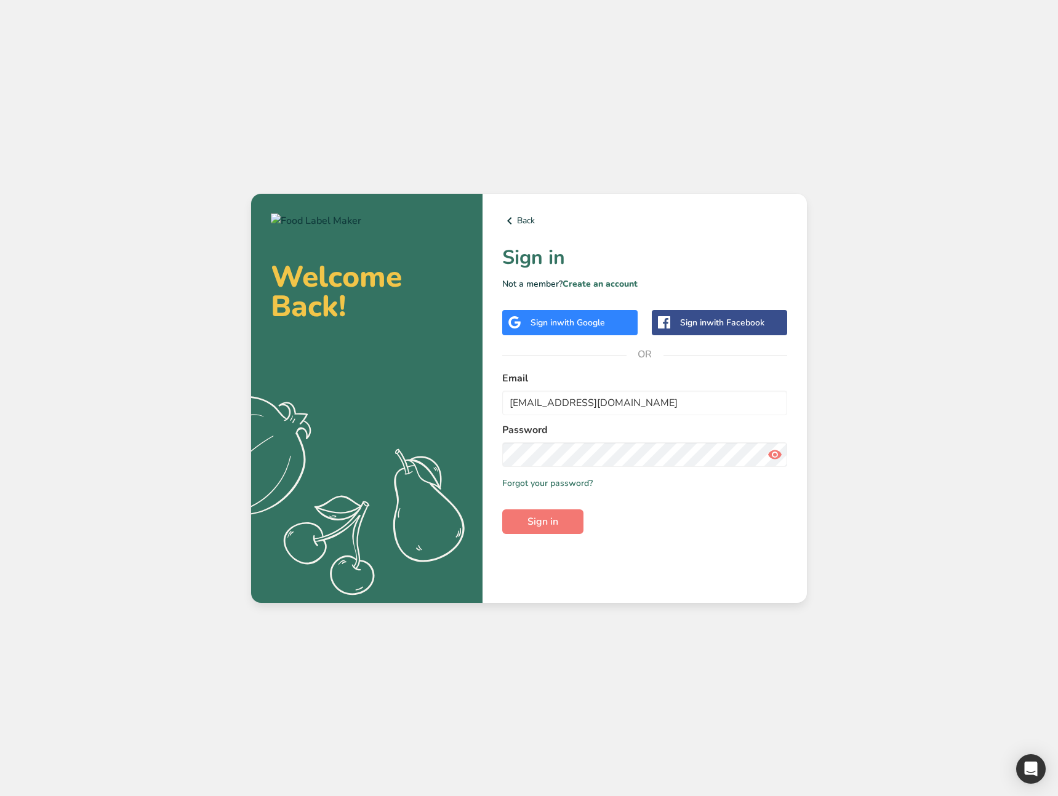
click at [690, 521] on form "Email ahmad@foodlabelmaker.com Password Remember me Forgot your password? Sign …" at bounding box center [644, 452] width 285 height 163
click at [532, 519] on span "Sign in" at bounding box center [542, 521] width 31 height 15
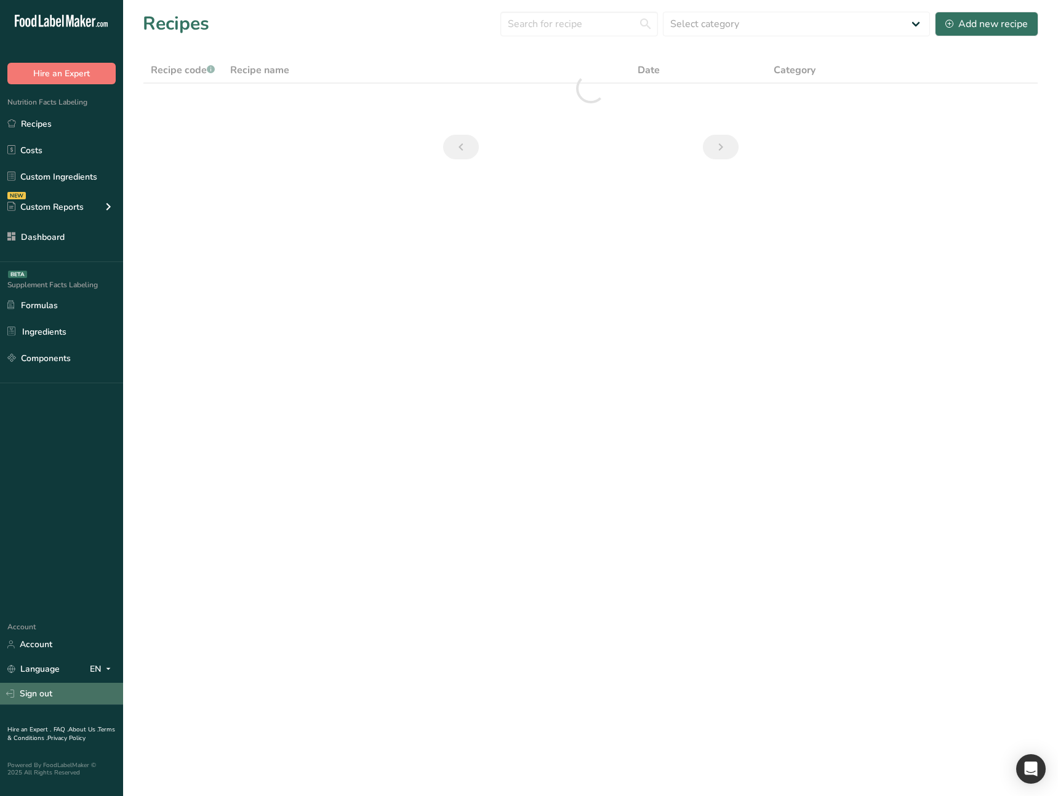
click at [63, 694] on link "Sign out" at bounding box center [61, 694] width 123 height 22
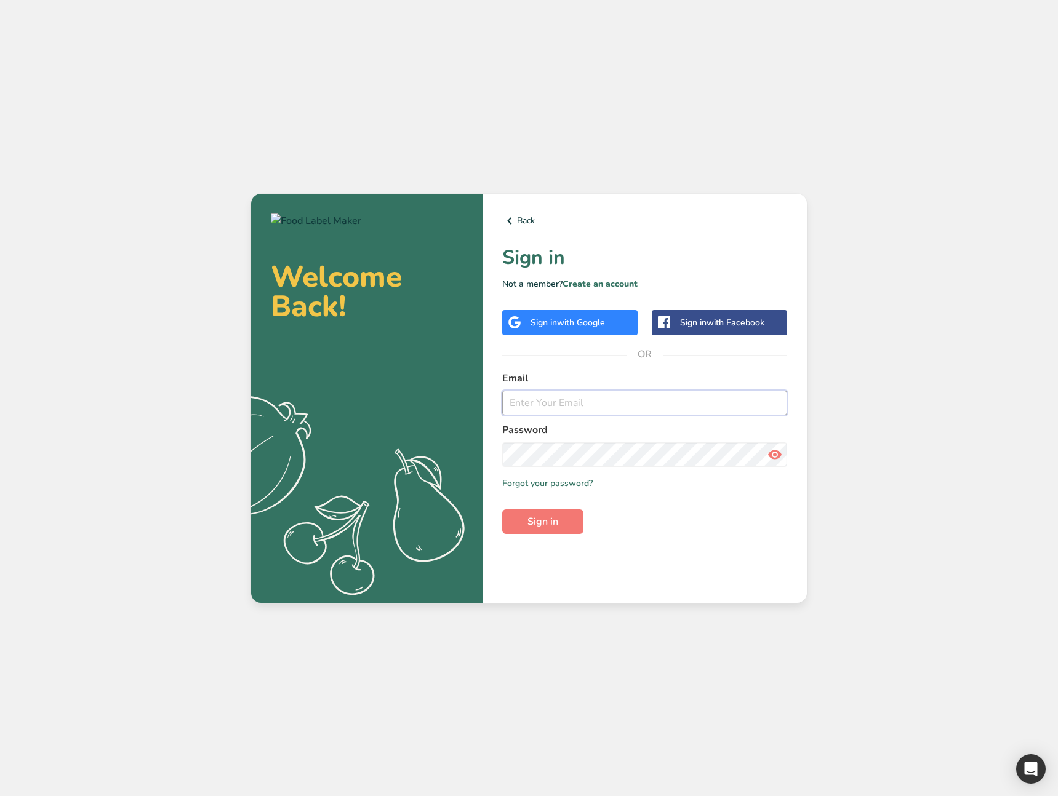
click at [566, 401] on input "email" at bounding box center [644, 403] width 285 height 25
type input "ahmad@foodlabelmaker.com"
click at [572, 523] on button "Sign in" at bounding box center [542, 522] width 81 height 25
